Goal: Task Accomplishment & Management: Manage account settings

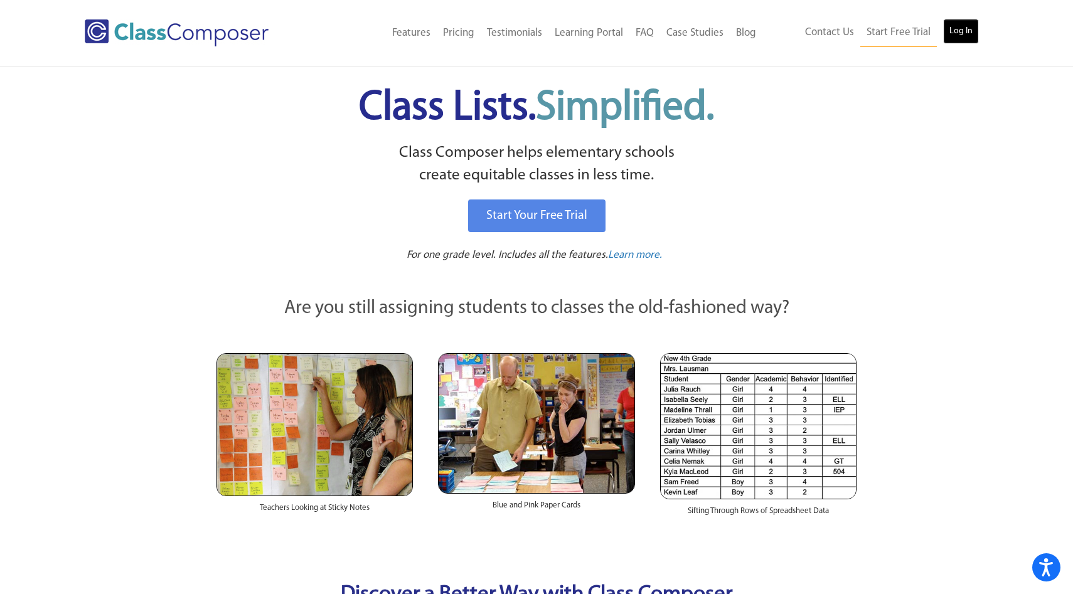
click at [963, 29] on link "Log In" at bounding box center [961, 31] width 36 height 25
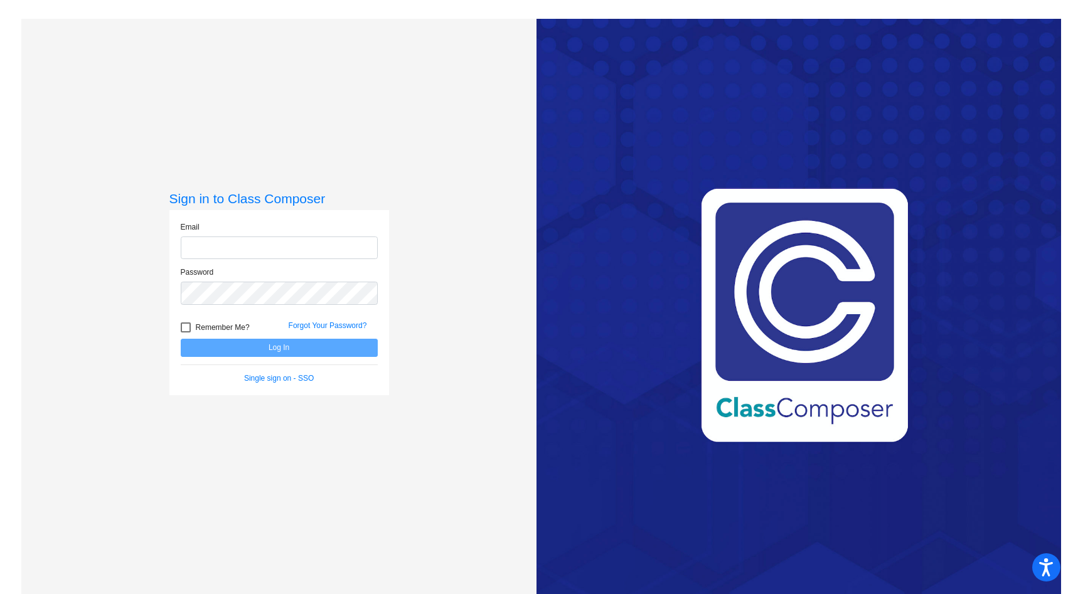
type input "[EMAIL_ADDRESS][DOMAIN_NAME]"
click at [181, 339] on button "Log In" at bounding box center [279, 348] width 197 height 18
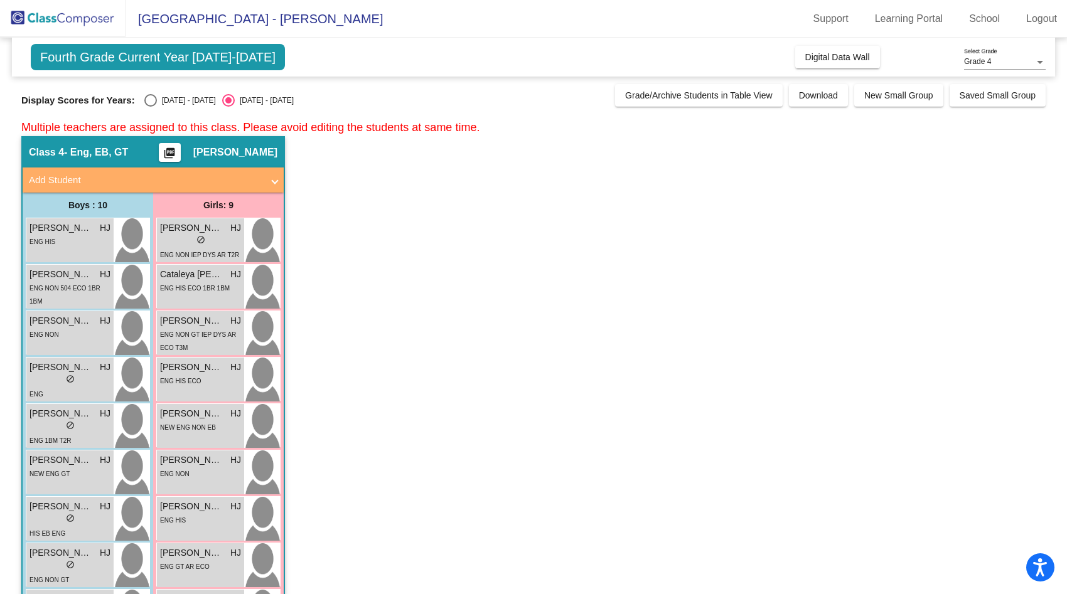
click at [147, 100] on div "Select an option" at bounding box center [150, 100] width 13 height 13
click at [150, 107] on input "2024 - 2025" at bounding box center [150, 107] width 1 height 1
radio input "true"
